Goal: Task Accomplishment & Management: Use online tool/utility

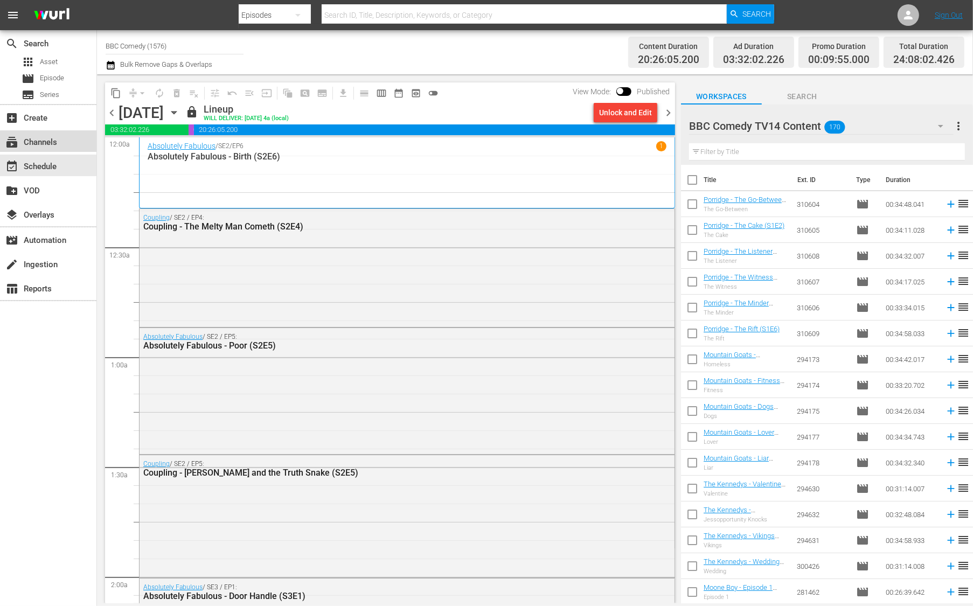
click at [59, 145] on div "subscriptions Channels" at bounding box center [48, 141] width 96 height 22
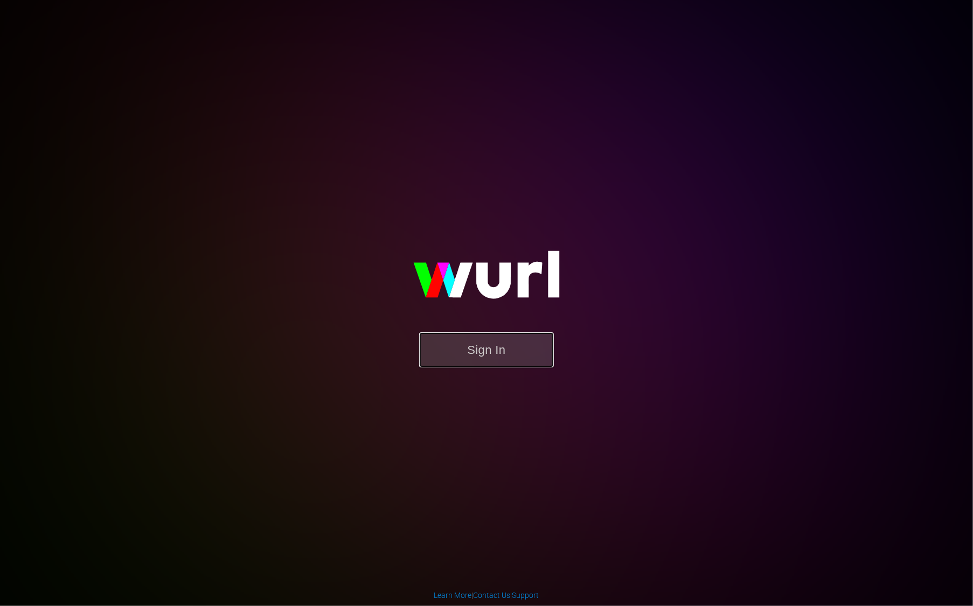
click at [476, 342] on button "Sign In" at bounding box center [486, 349] width 135 height 35
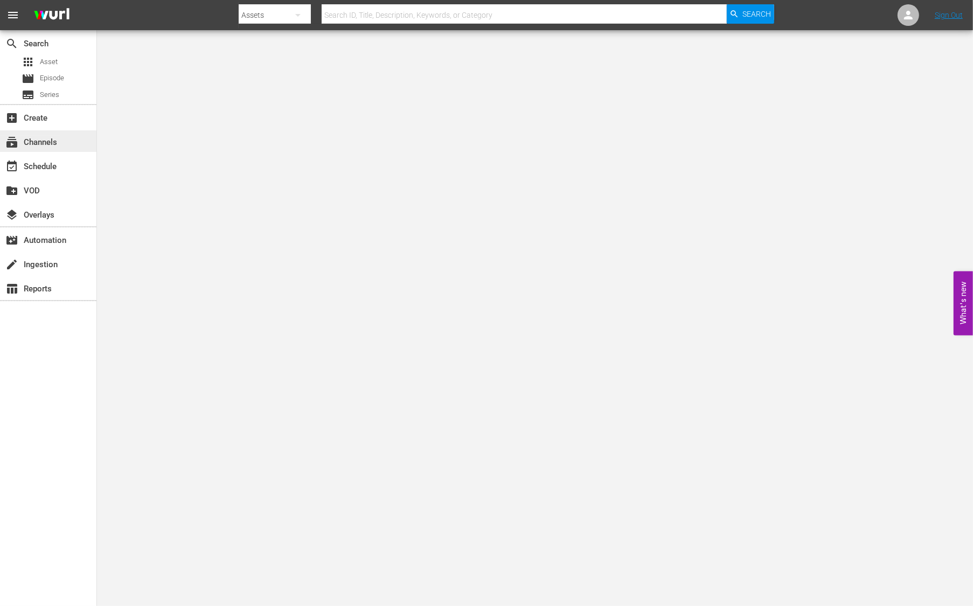
click at [50, 139] on div "subscriptions Channels" at bounding box center [30, 141] width 60 height 10
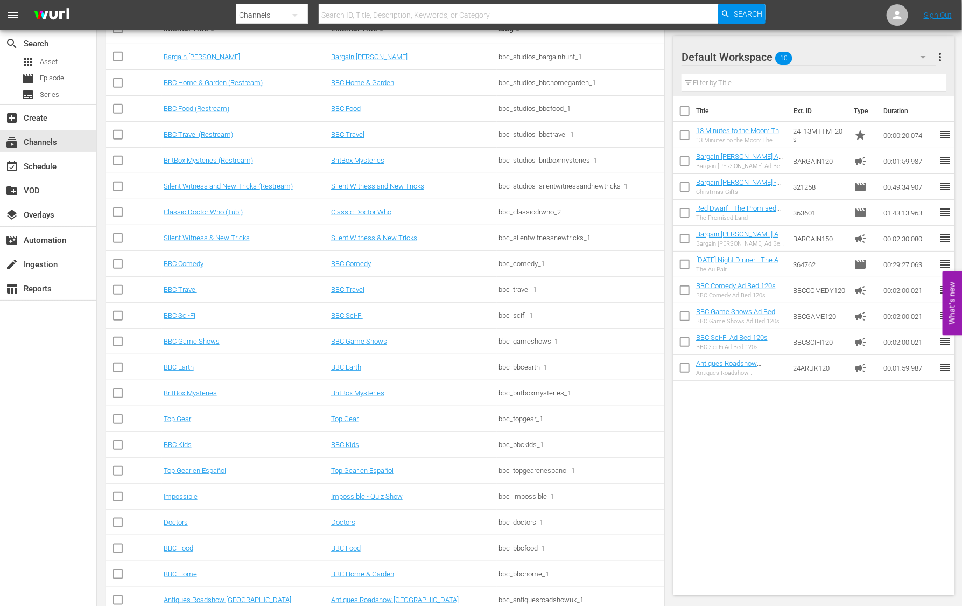
scroll to position [309, 0]
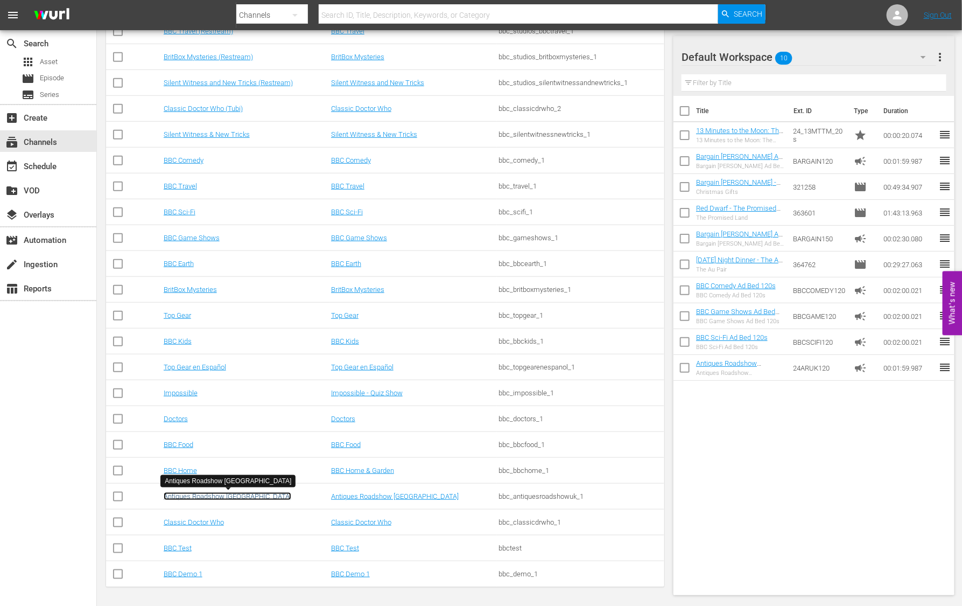
click at [228, 493] on link "Antiques Roadshow UK" at bounding box center [228, 496] width 128 height 8
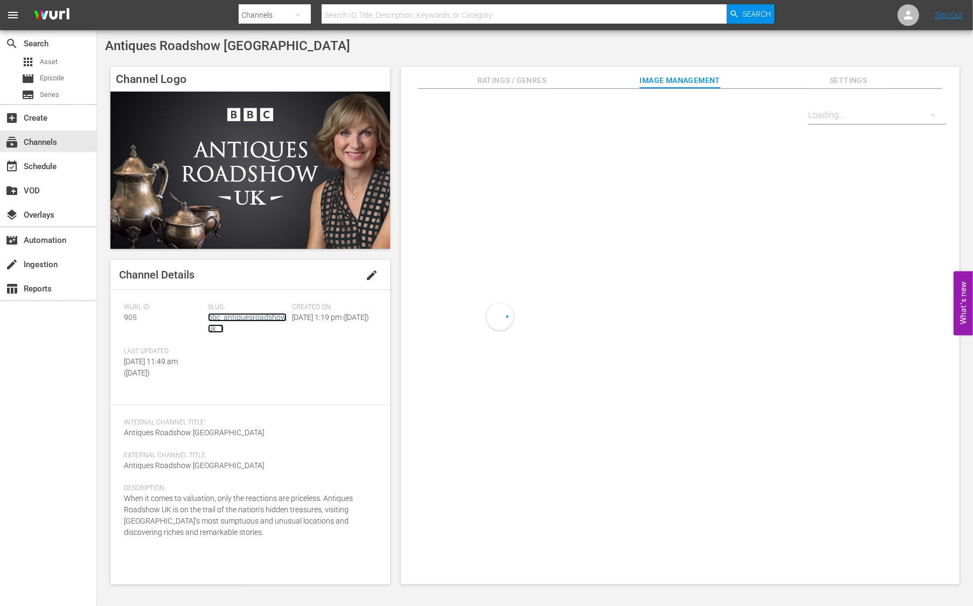
click at [268, 317] on link "bbc_antiquesroadshowuk_1" at bounding box center [247, 323] width 79 height 20
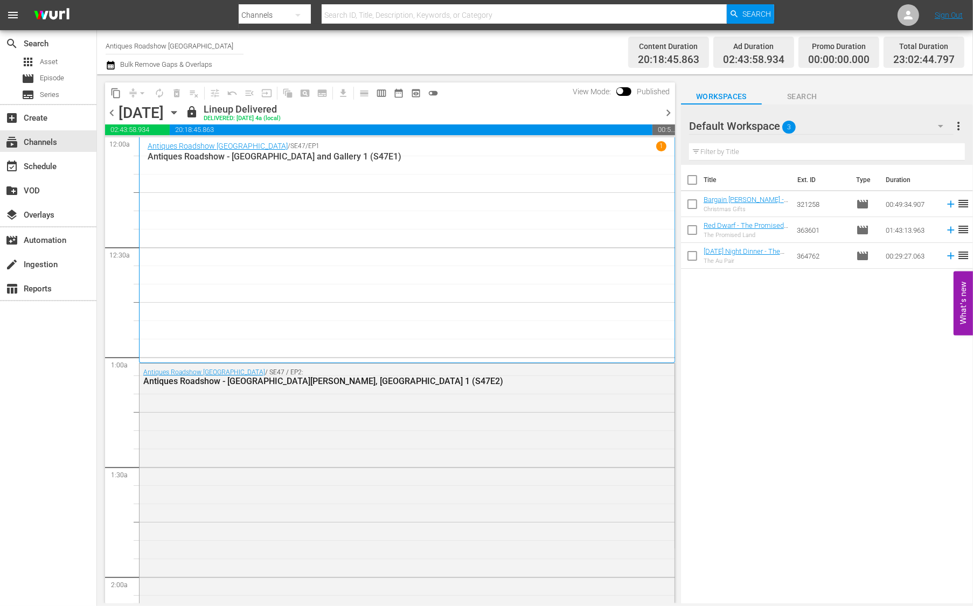
click at [942, 131] on icon "button" at bounding box center [940, 126] width 13 height 13
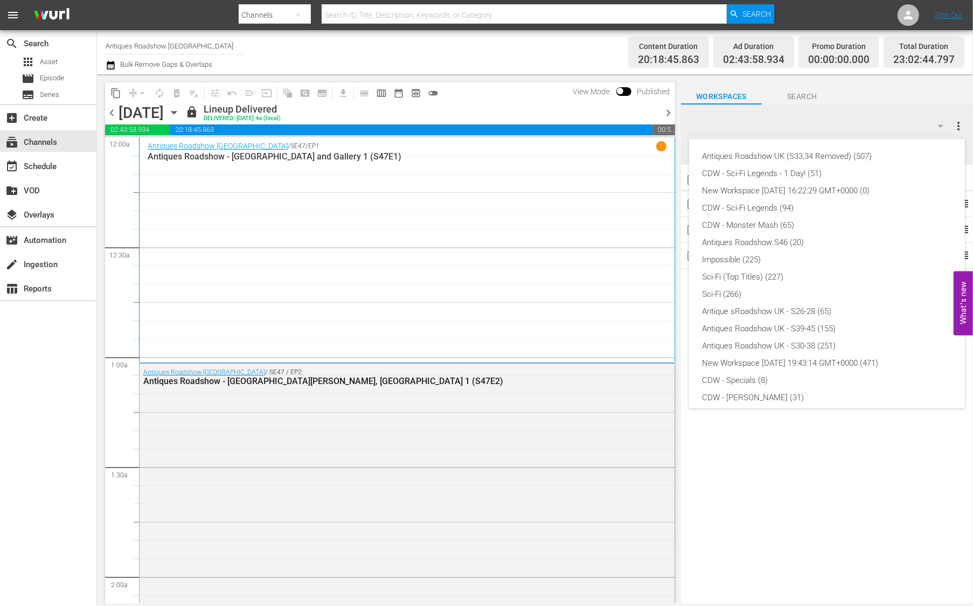
scroll to position [195, 0]
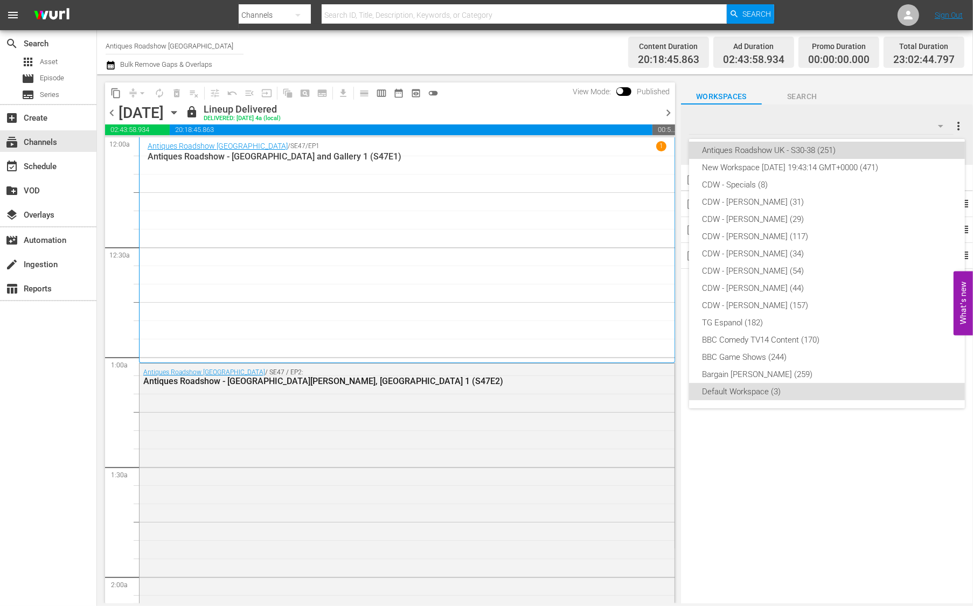
click at [834, 154] on div "Antiques Roadshow UK - S30-38 (251)" at bounding box center [827, 150] width 250 height 17
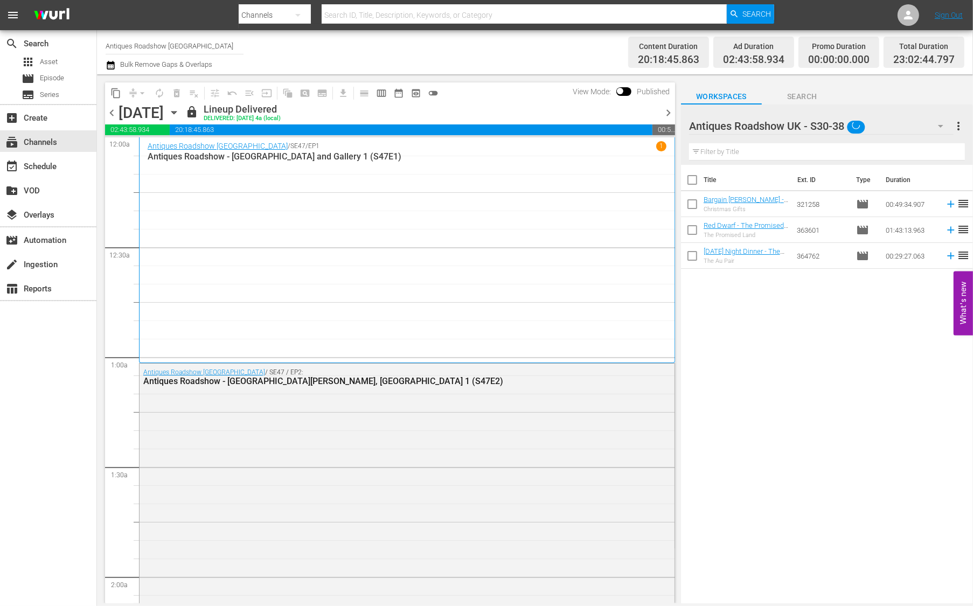
click at [951, 127] on button "button" at bounding box center [940, 126] width 26 height 26
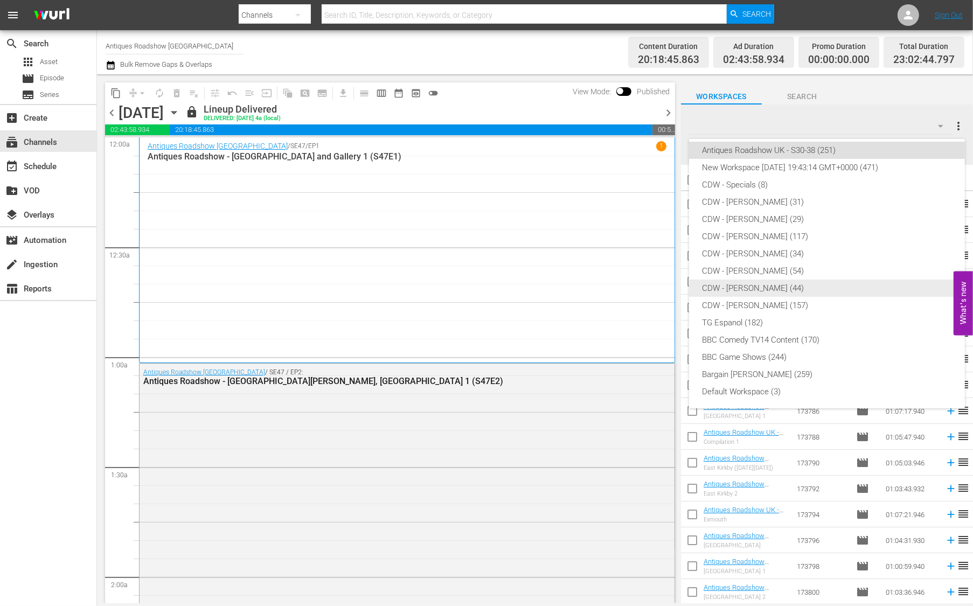
scroll to position [0, 0]
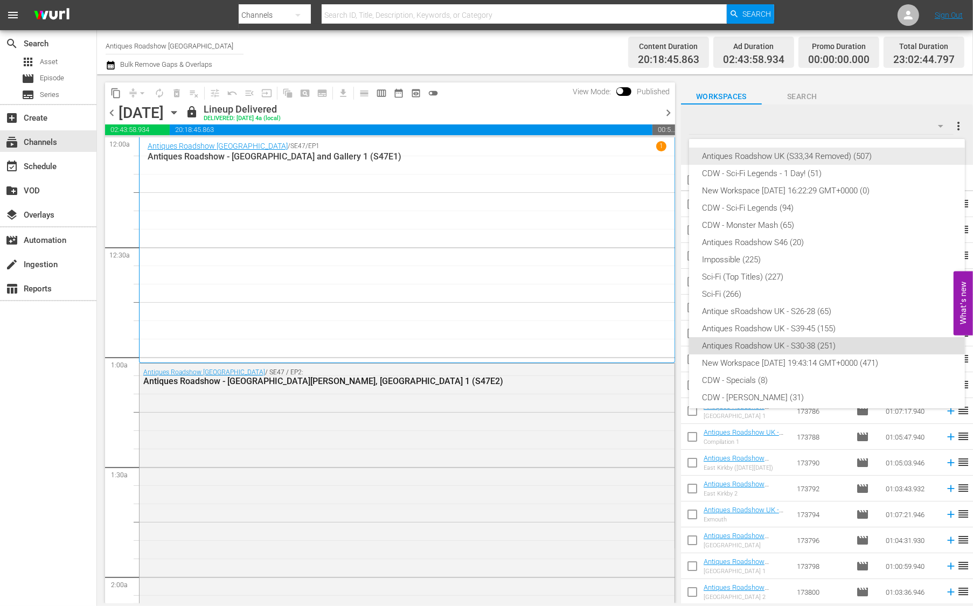
click at [787, 157] on div "Antiques Roadshow UK (S33,34 Removed) (507)" at bounding box center [827, 156] width 250 height 17
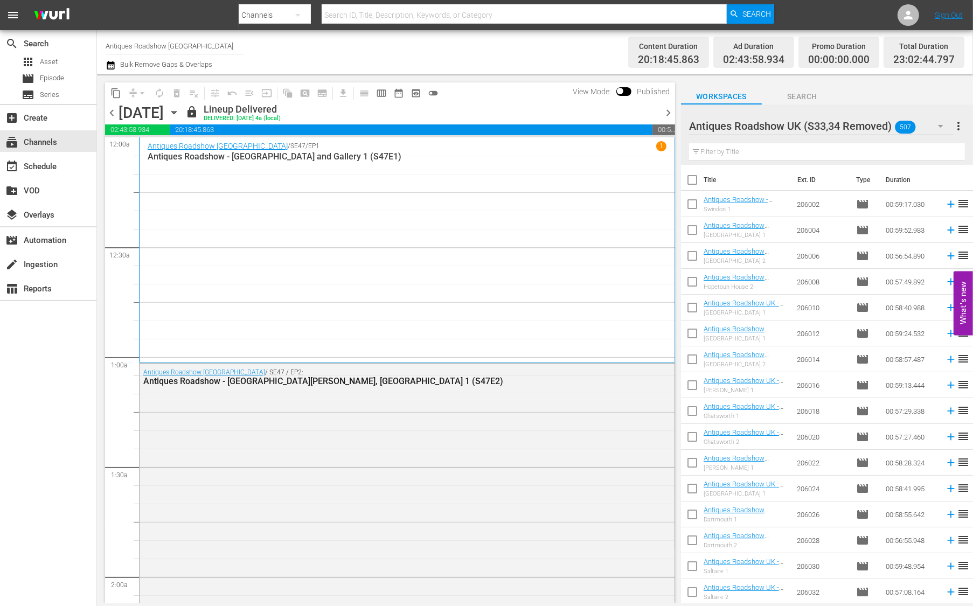
scroll to position [387, 0]
click at [956, 126] on span "more_vert" at bounding box center [958, 126] width 13 height 13
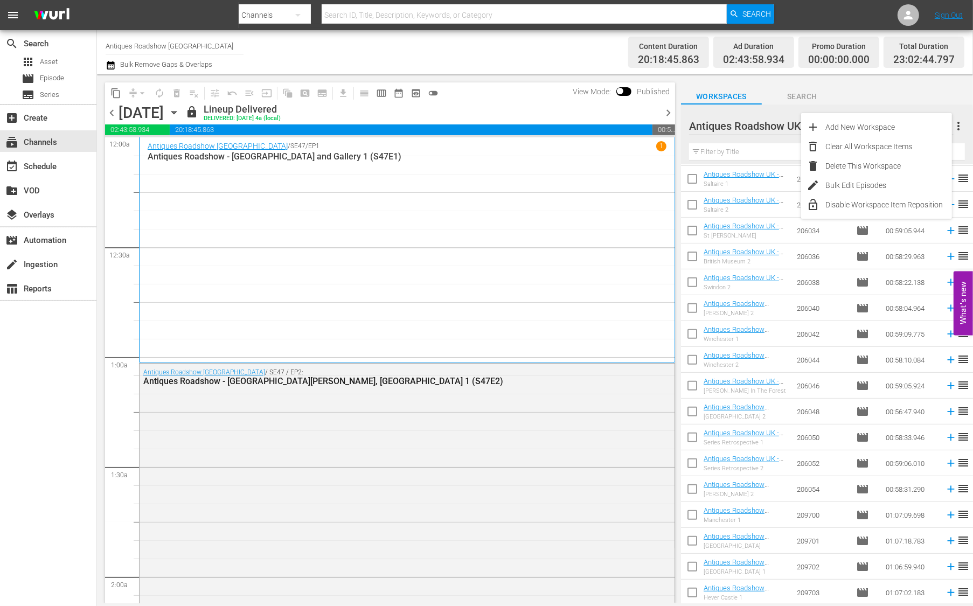
click at [888, 95] on div "Workspaces Search" at bounding box center [827, 94] width 292 height 22
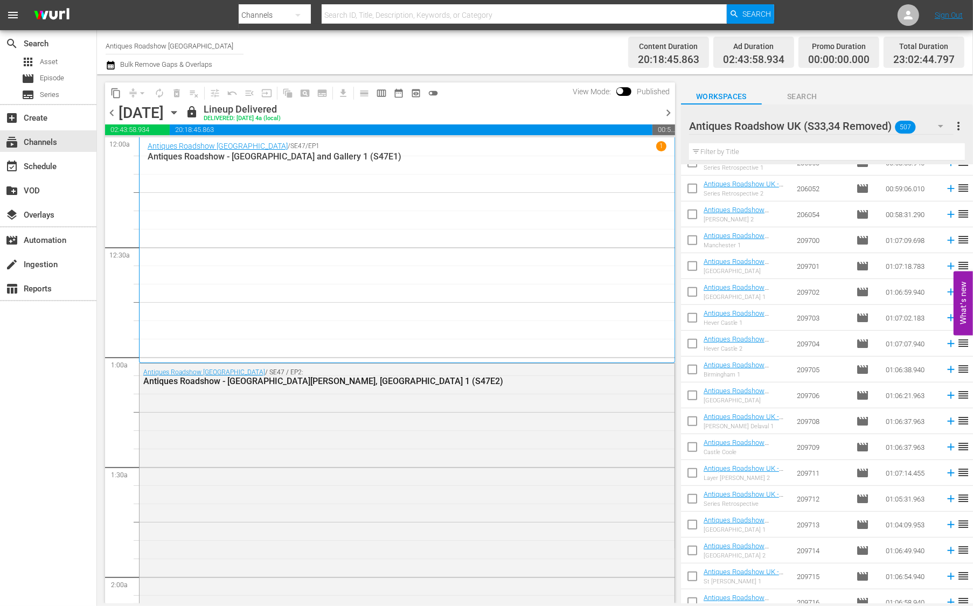
scroll to position [880, 0]
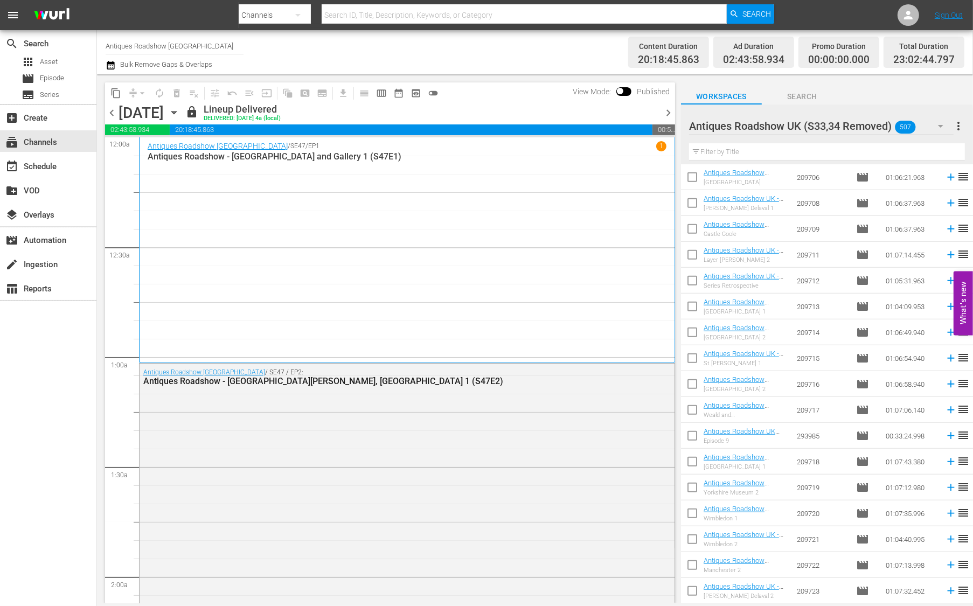
click at [692, 307] on input "checkbox" at bounding box center [692, 308] width 23 height 23
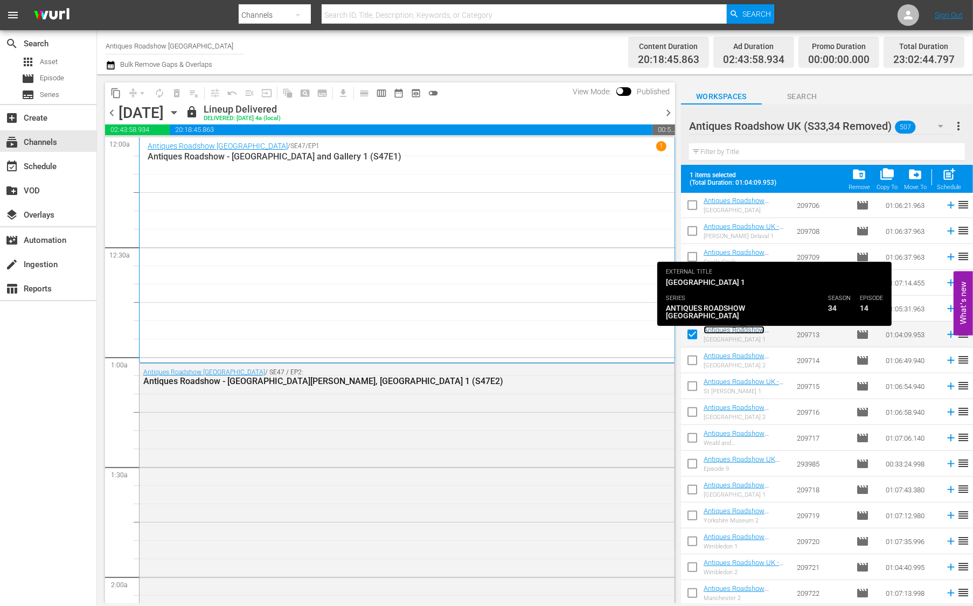
click at [750, 328] on link "Antiques Roadshow [GEOGRAPHIC_DATA] - [GEOGRAPHIC_DATA] 1 (S34E14)" at bounding box center [738, 342] width 71 height 32
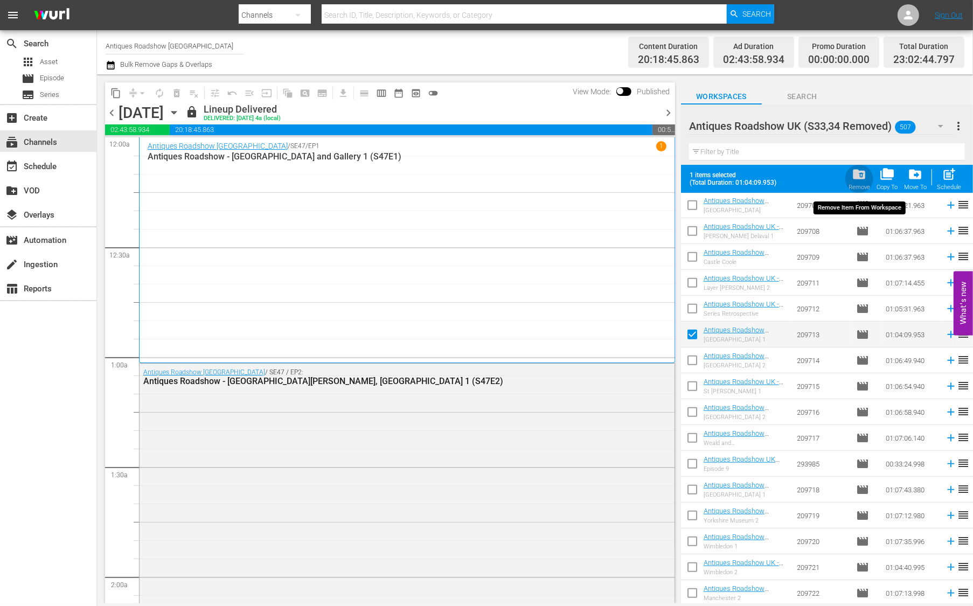
click at [862, 178] on span "folder_delete" at bounding box center [858, 174] width 15 height 15
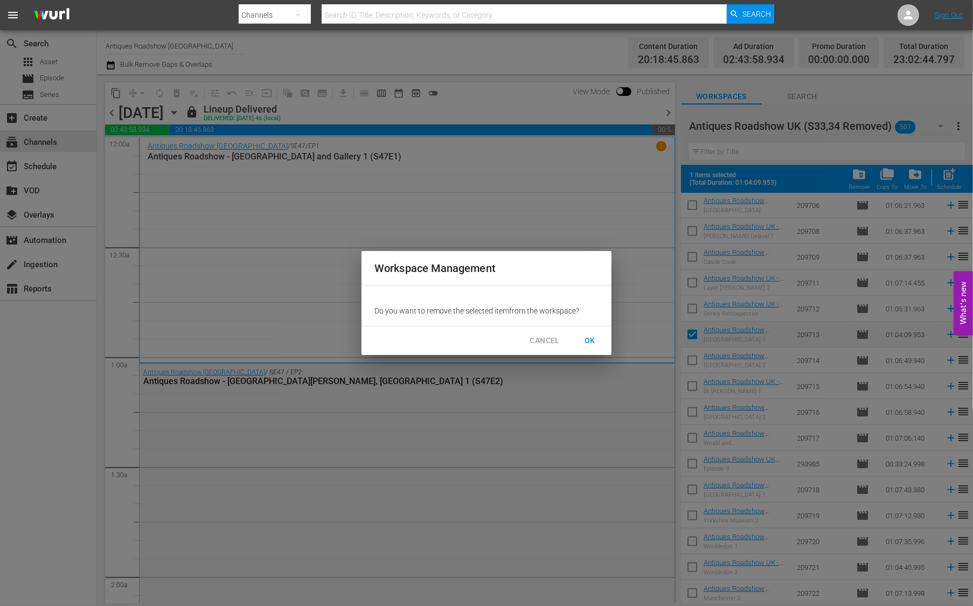
click at [589, 336] on span "OK" at bounding box center [589, 340] width 17 height 13
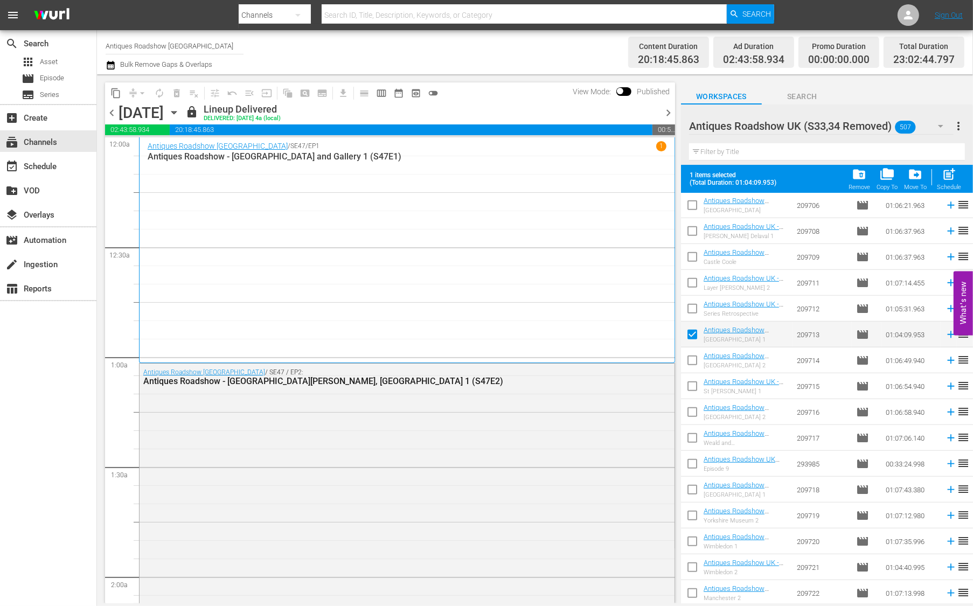
checkbox input "false"
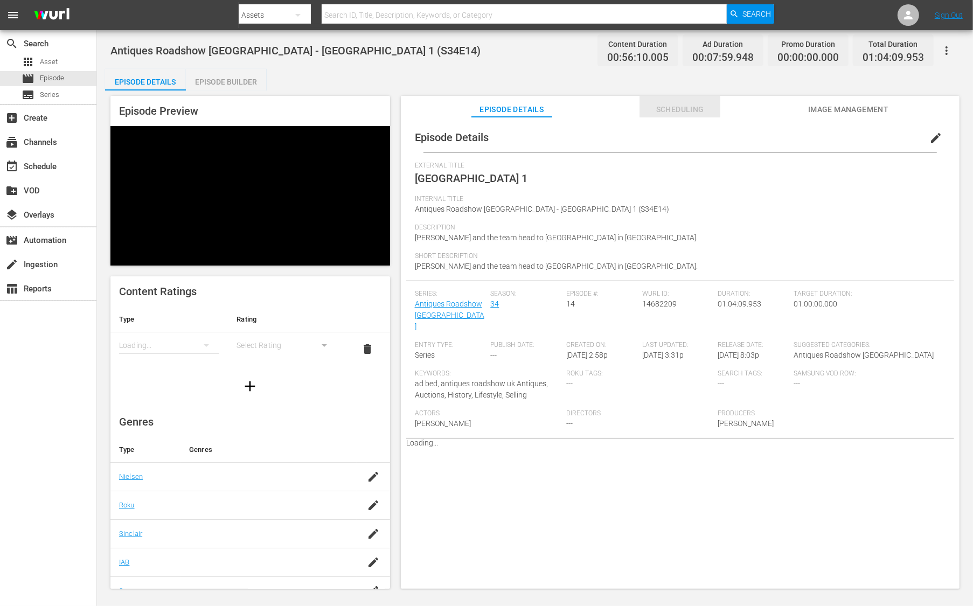
click at [685, 112] on span "Scheduling" at bounding box center [679, 109] width 81 height 13
